Goal: Task Accomplishment & Management: Manage account settings

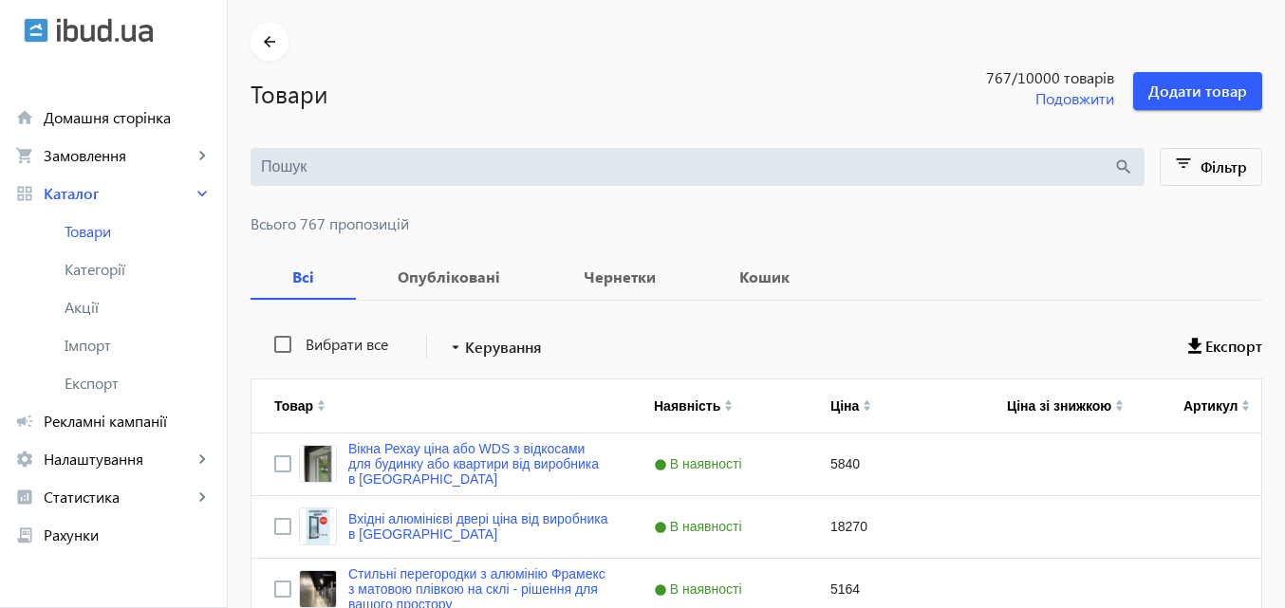
scroll to position [190, 0]
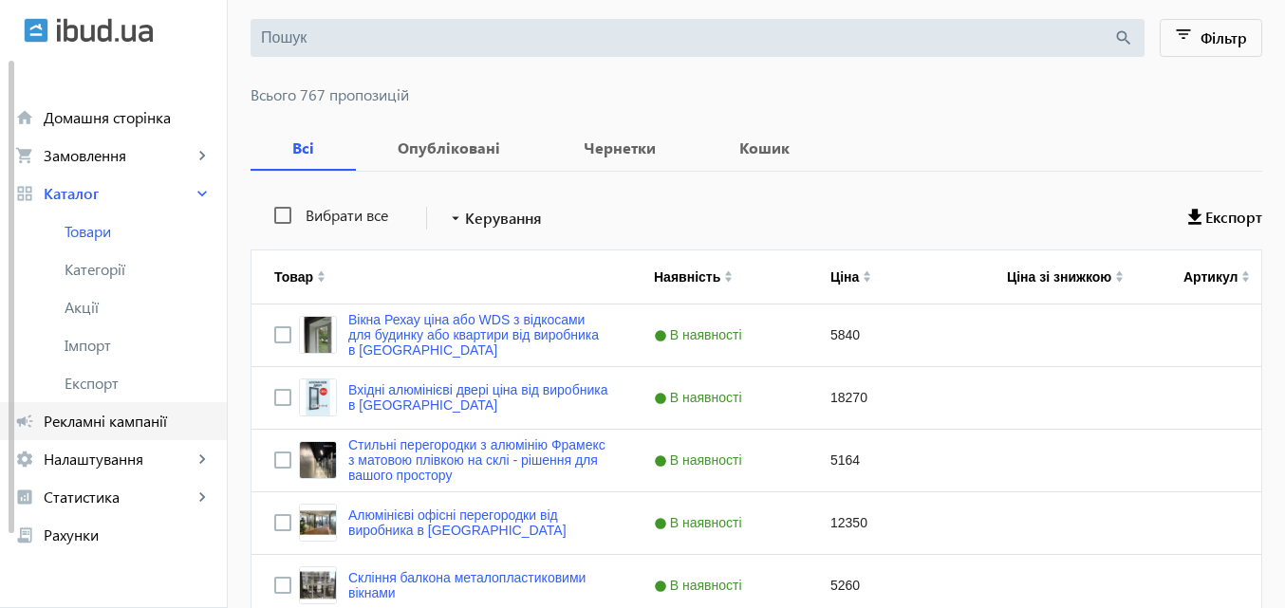
click at [84, 418] on span "Рекламні кампанії" at bounding box center [128, 421] width 168 height 19
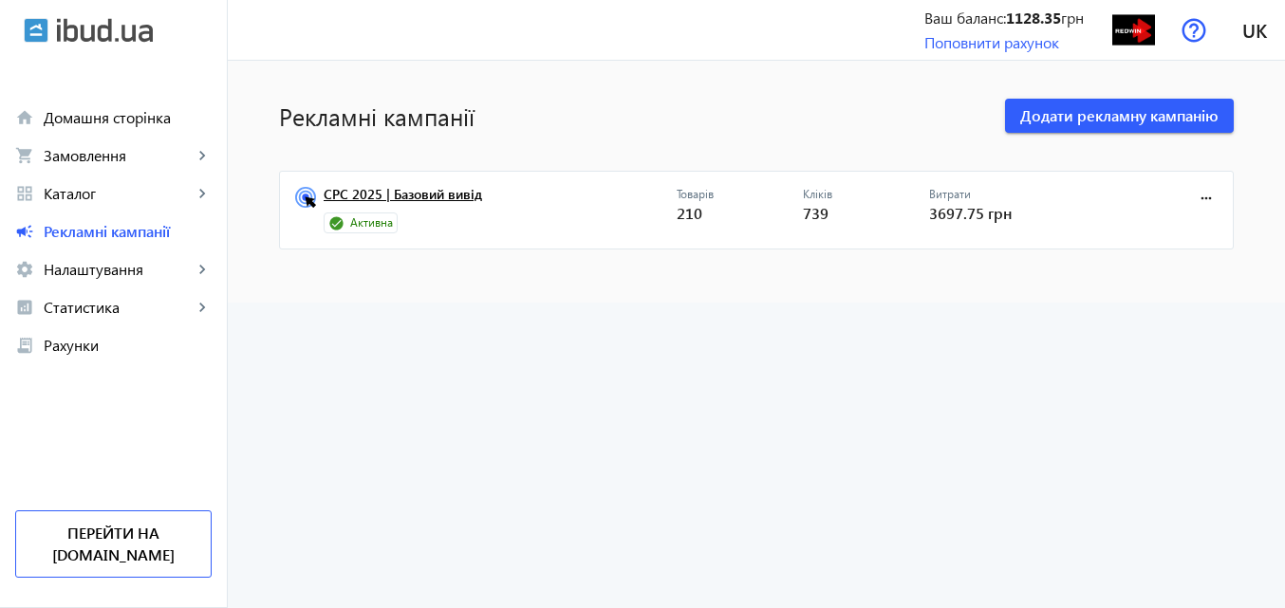
click at [455, 194] on link "CPC 2025 | Базовий вивід" at bounding box center [500, 200] width 353 height 27
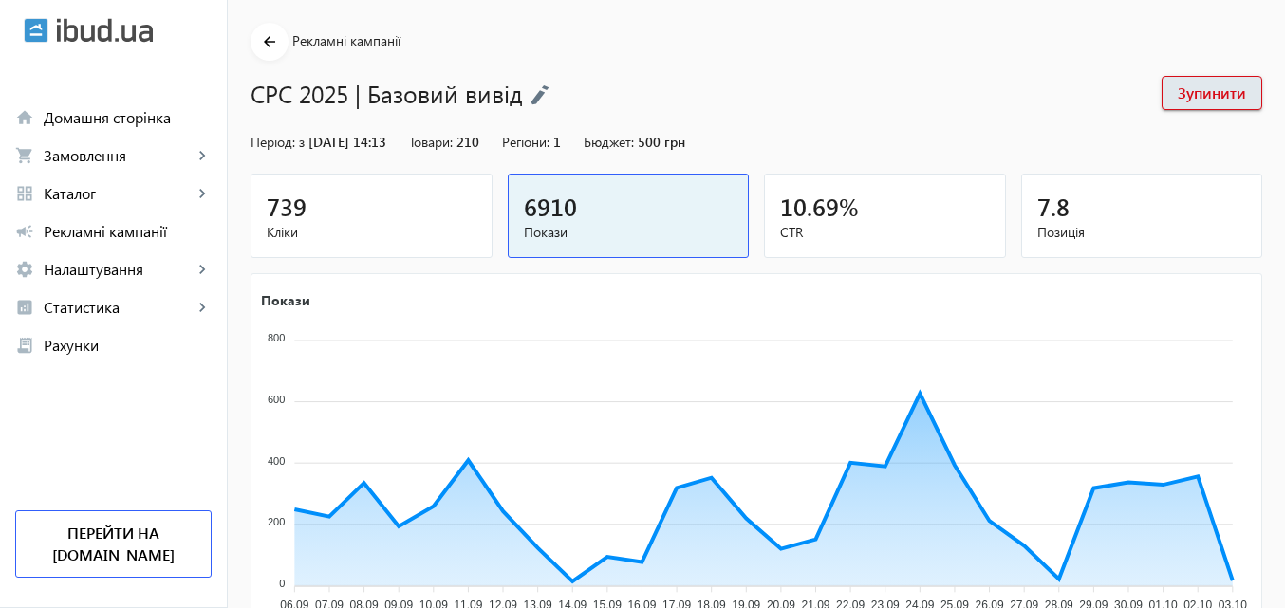
scroll to position [95, 0]
